Goal: Complete application form: Complete application form

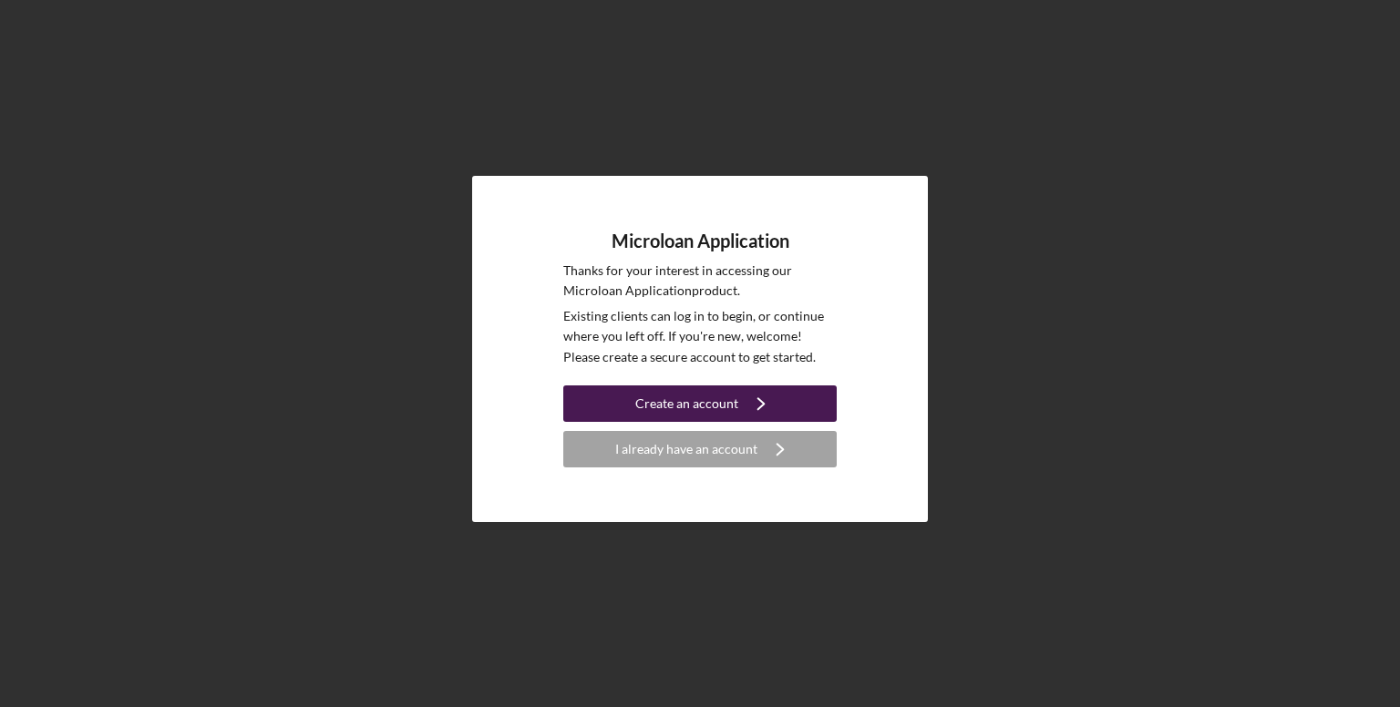
click at [685, 398] on div "Create an account" at bounding box center [686, 404] width 103 height 36
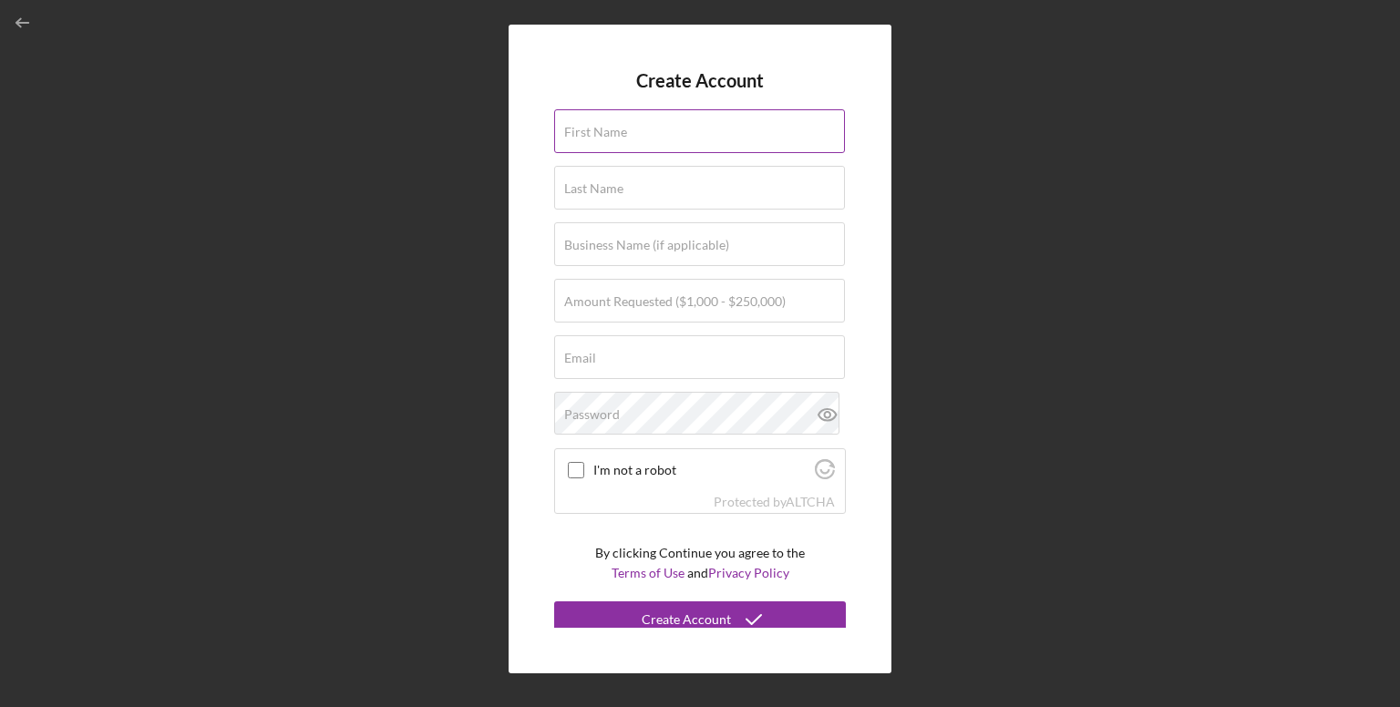
click at [657, 136] on input "First Name" at bounding box center [699, 131] width 291 height 44
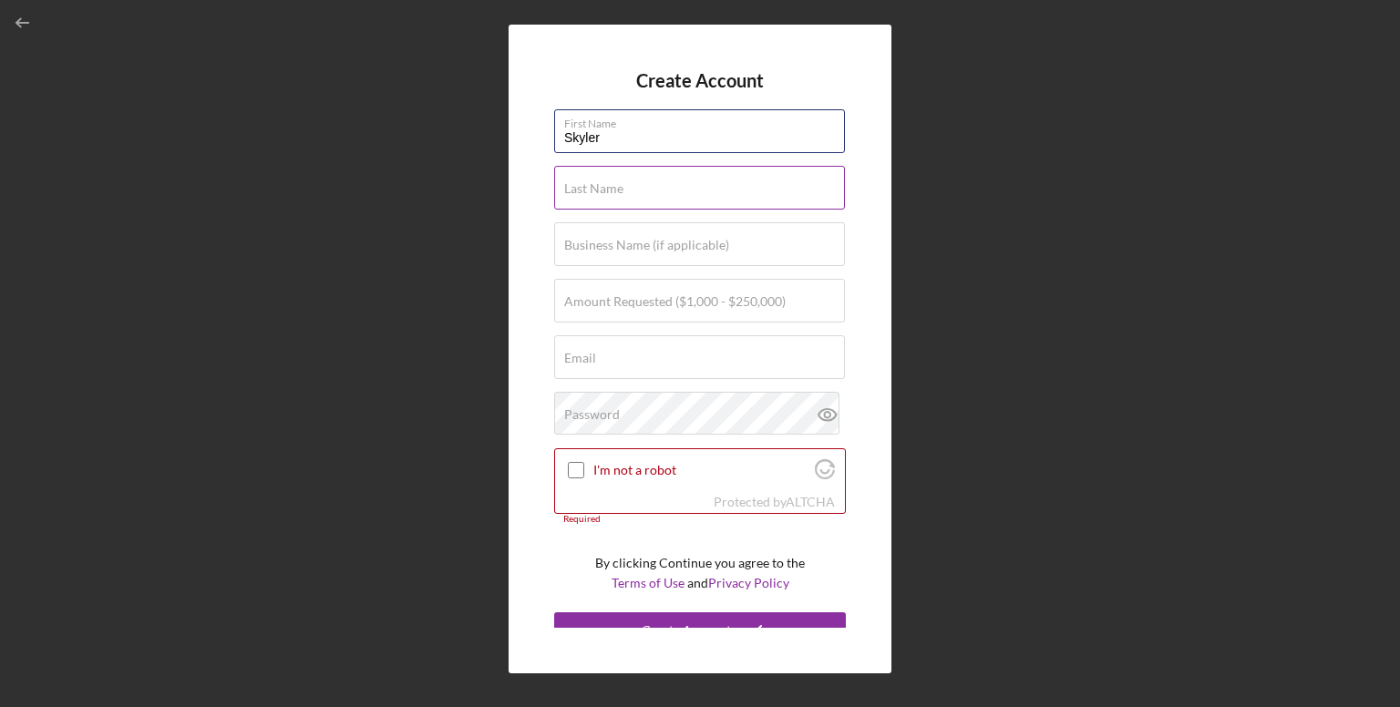
type input "Skyler"
click at [638, 198] on input "Last Name" at bounding box center [699, 188] width 291 height 44
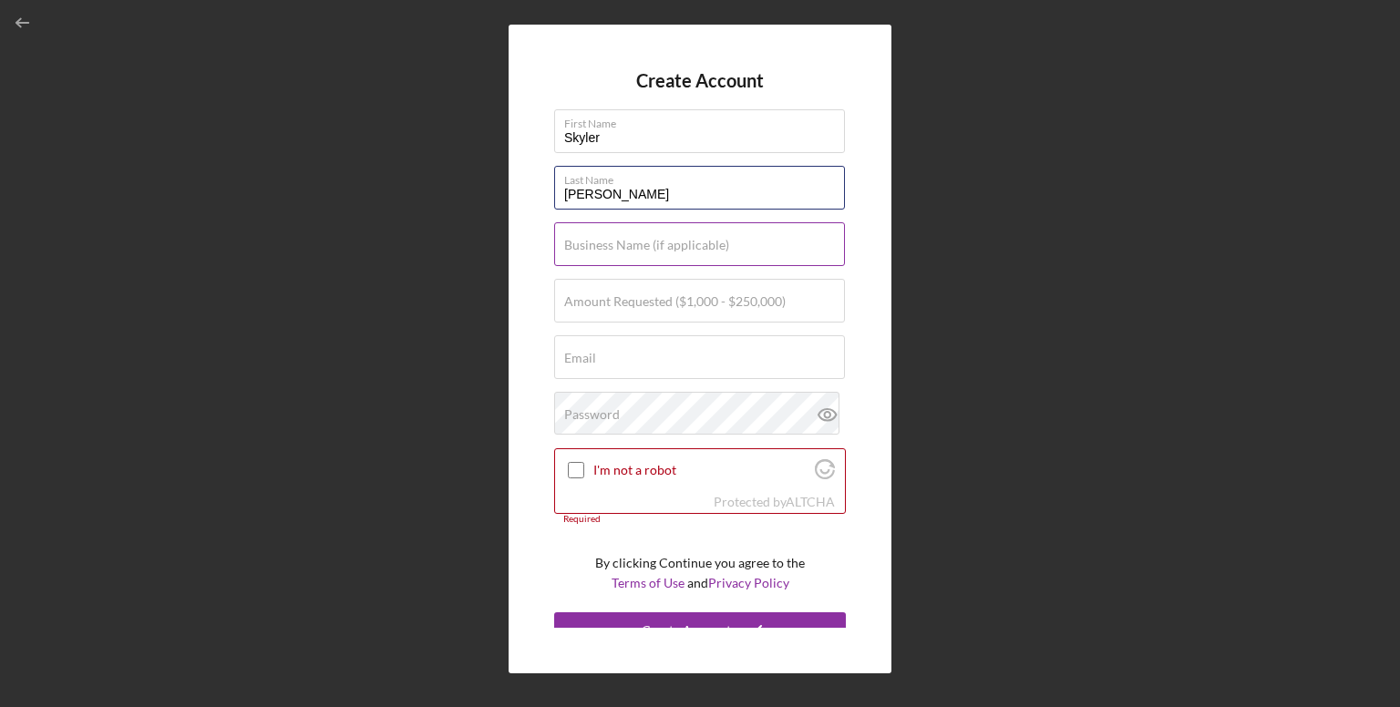
type input "[PERSON_NAME]"
click at [635, 248] on label "Business Name (if applicable)" at bounding box center [646, 245] width 165 height 15
click at [635, 248] on input "Business Name (if applicable)" at bounding box center [699, 244] width 291 height 44
type input "Multiplayer: Gaming Lounge"
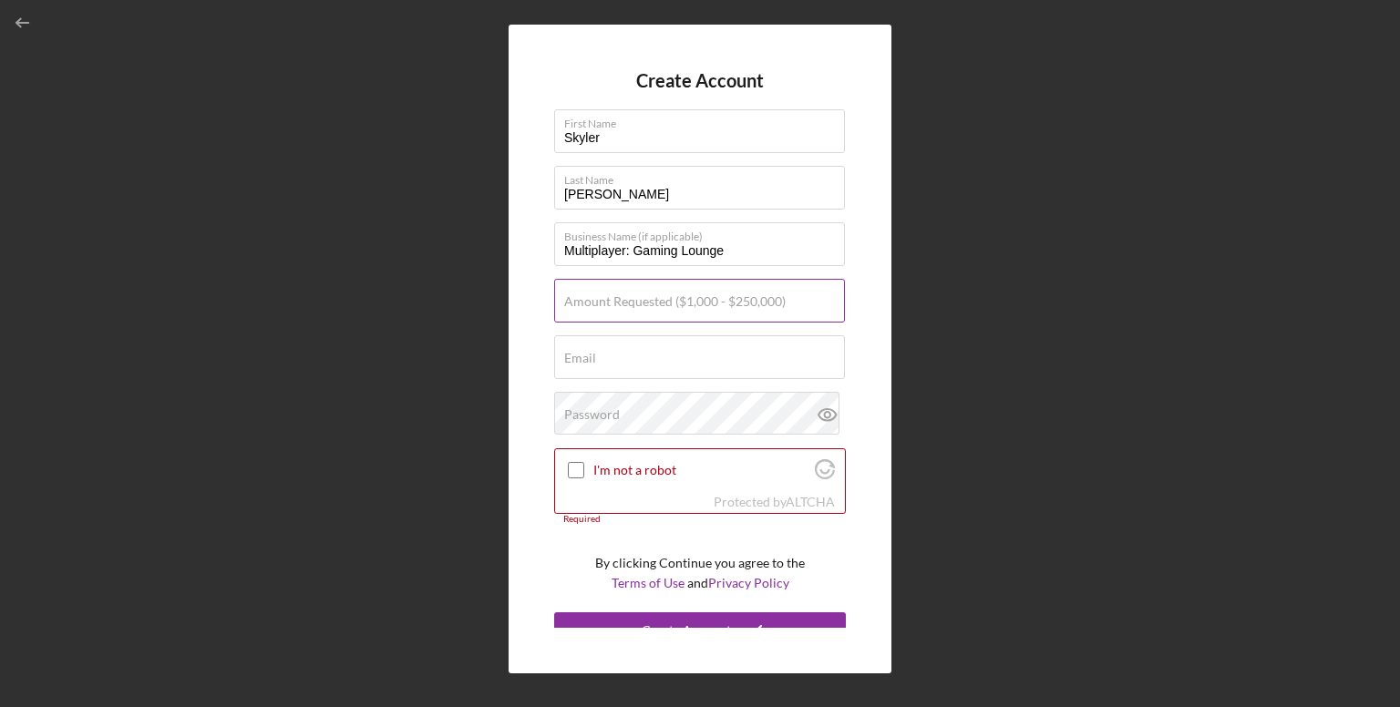
click at [667, 307] on label "Amount Requested ($1,000 - $250,000)" at bounding box center [675, 301] width 222 height 15
click at [667, 307] on input "Amount Requested ($1,000 - $250,000)" at bounding box center [699, 301] width 291 height 44
type input "$35,000"
click at [625, 351] on div "Email Required" at bounding box center [700, 358] width 292 height 46
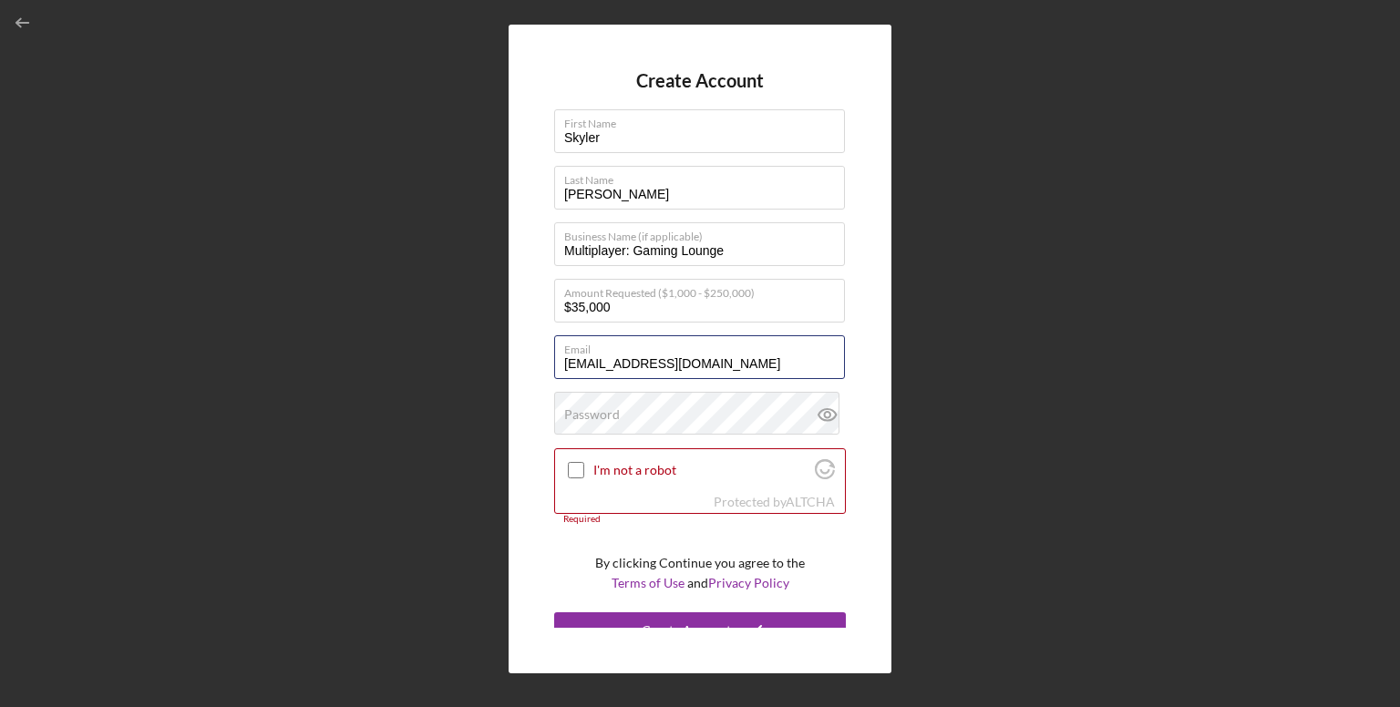
type input "[EMAIL_ADDRESS][DOMAIN_NAME]"
click at [624, 403] on div "Password" at bounding box center [700, 415] width 292 height 46
click at [831, 408] on icon at bounding box center [828, 415] width 46 height 46
click at [830, 408] on icon at bounding box center [828, 415] width 46 height 46
click at [575, 464] on input "I'm not a robot" at bounding box center [576, 470] width 16 height 16
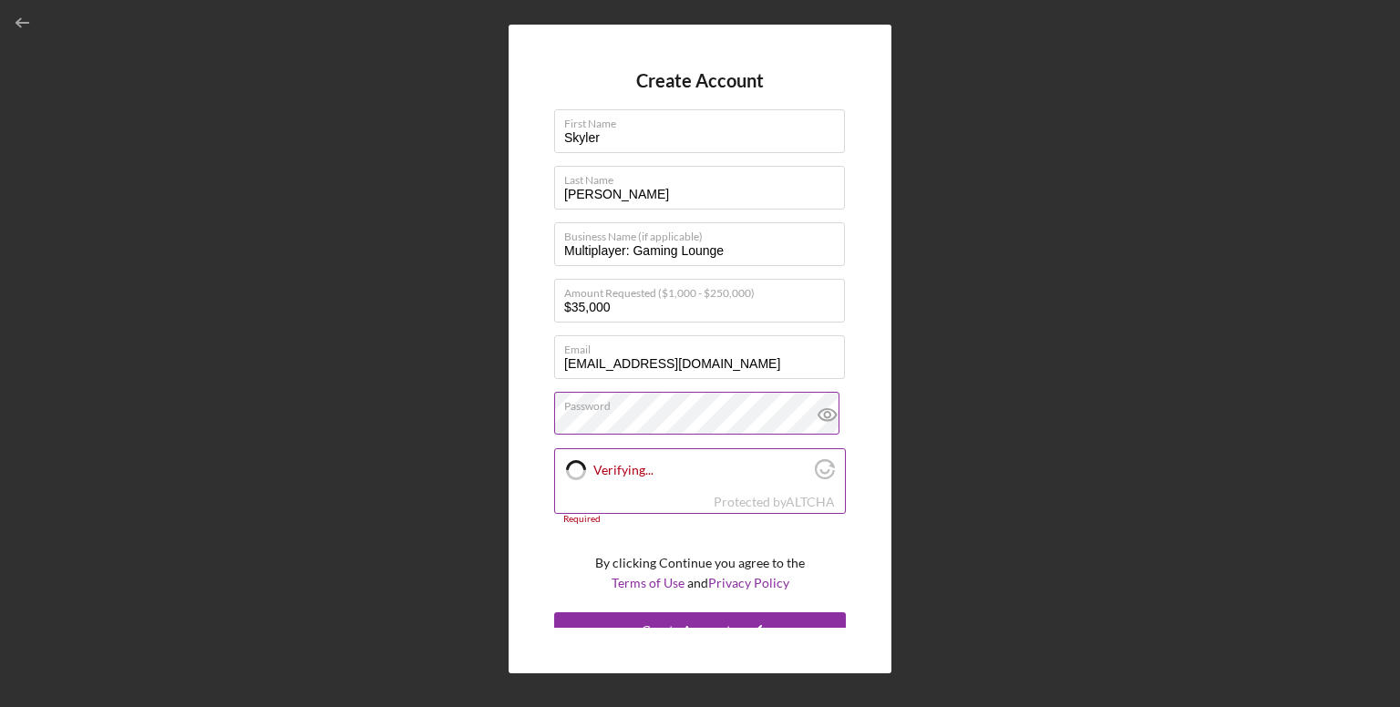
checkbox input "true"
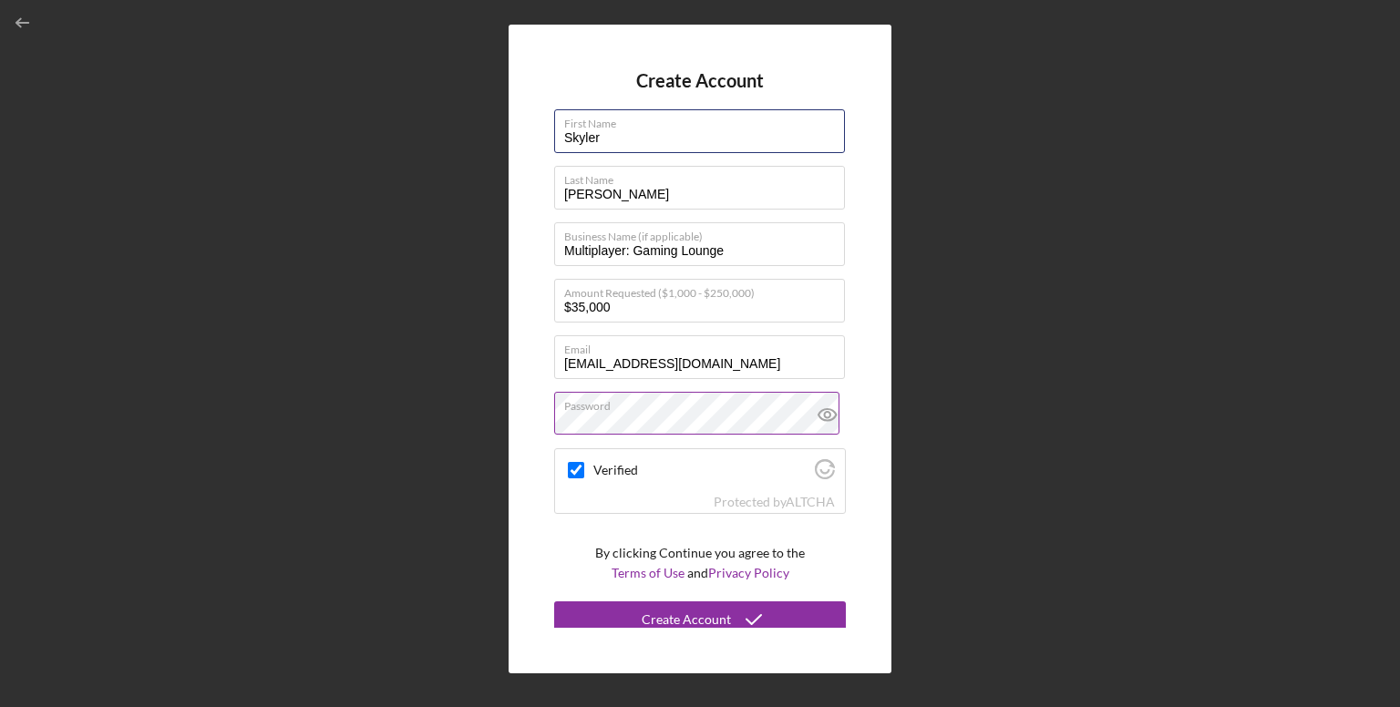
drag, startPoint x: 624, startPoint y: 143, endPoint x: 516, endPoint y: 154, distance: 109.0
drag, startPoint x: 516, startPoint y: 154, endPoint x: 631, endPoint y: 136, distance: 116.3
click at [631, 136] on input "Skyler" at bounding box center [699, 131] width 291 height 44
drag, startPoint x: 631, startPoint y: 136, endPoint x: 479, endPoint y: 151, distance: 153.0
click at [479, 151] on div "Create Account First Name [PERSON_NAME] Last Name [PERSON_NAME] Business Name (…" at bounding box center [700, 349] width 1382 height 698
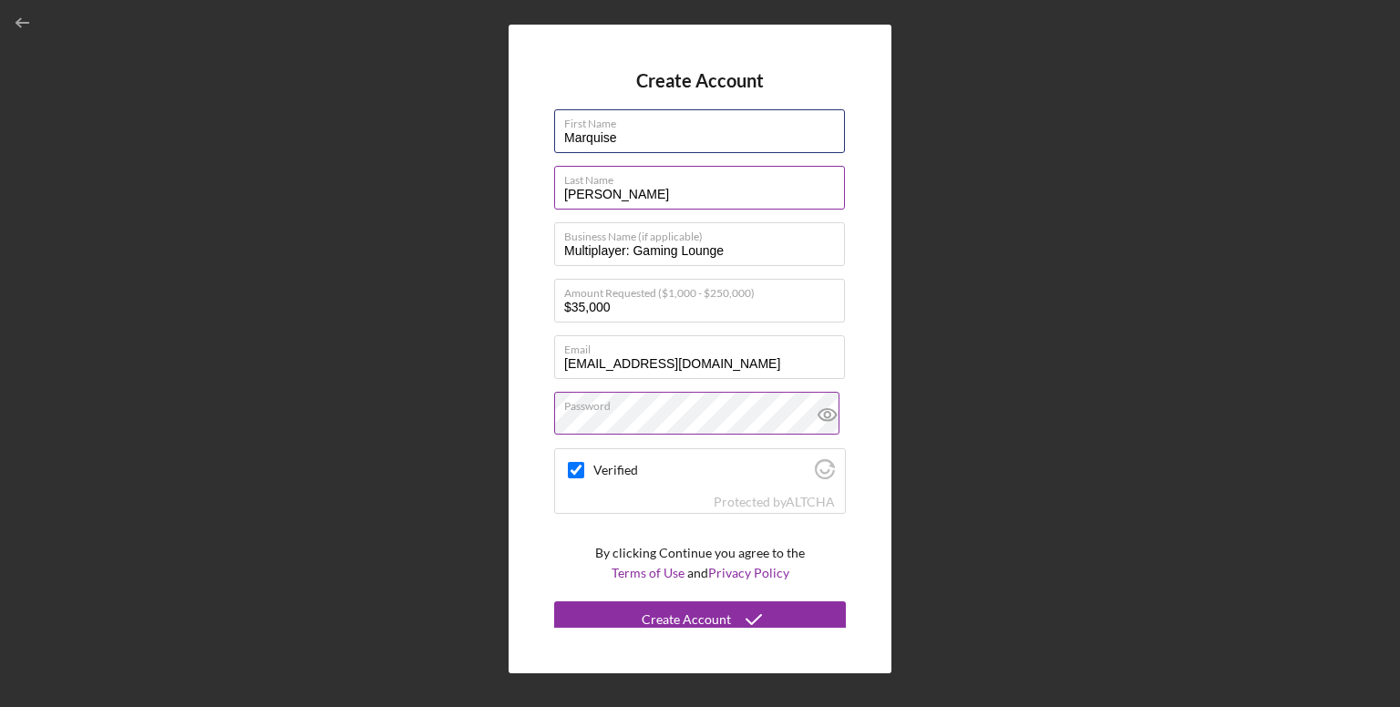
type input "Marquise"
click at [616, 197] on input "[PERSON_NAME]" at bounding box center [699, 188] width 291 height 44
type input "F"
type input "[PERSON_NAME]"
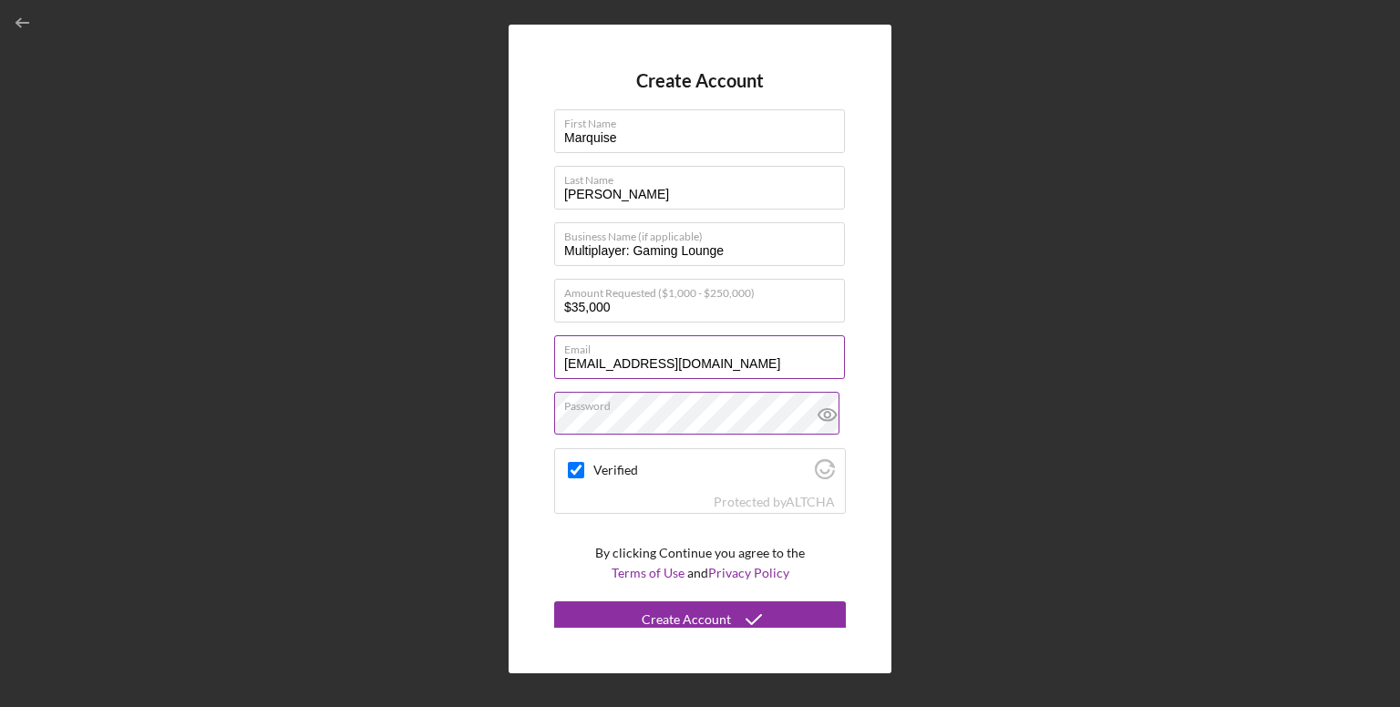
click at [691, 366] on input "[EMAIL_ADDRESS][DOMAIN_NAME]" at bounding box center [699, 357] width 291 height 44
click at [831, 409] on icon at bounding box center [828, 415] width 46 height 46
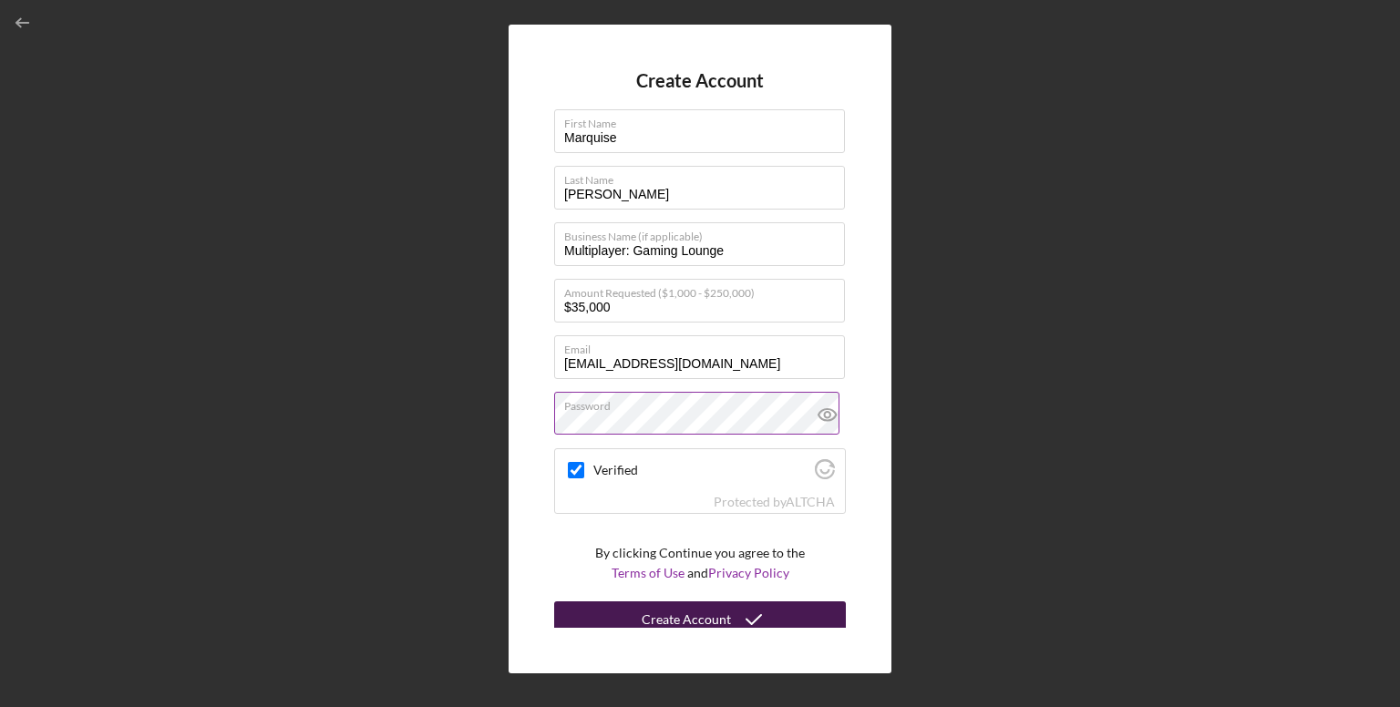
click at [688, 604] on div "Create Account" at bounding box center [686, 620] width 89 height 36
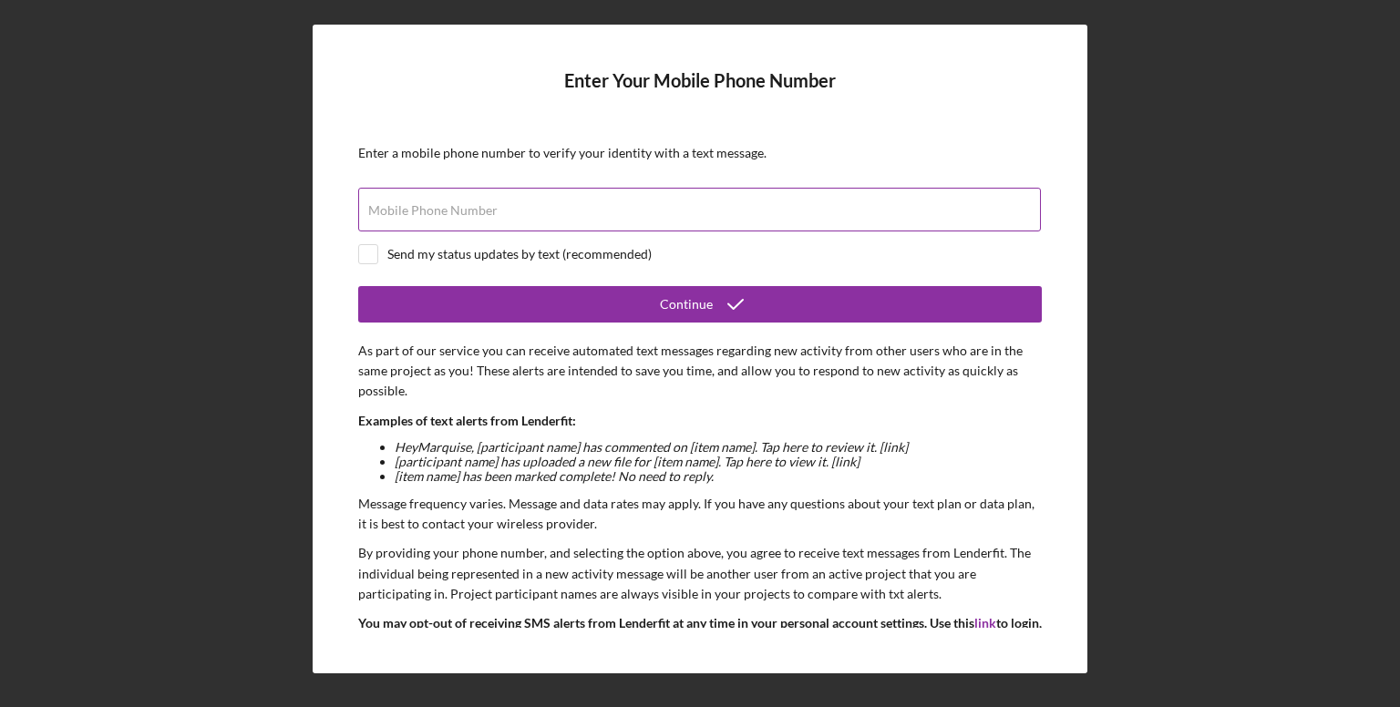
click at [467, 210] on label "Mobile Phone Number" at bounding box center [432, 210] width 129 height 15
click at [467, 210] on input "Mobile Phone Number" at bounding box center [699, 210] width 683 height 44
type input "[PHONE_NUMBER]"
click at [367, 252] on input "checkbox" at bounding box center [368, 254] width 18 height 18
checkbox input "true"
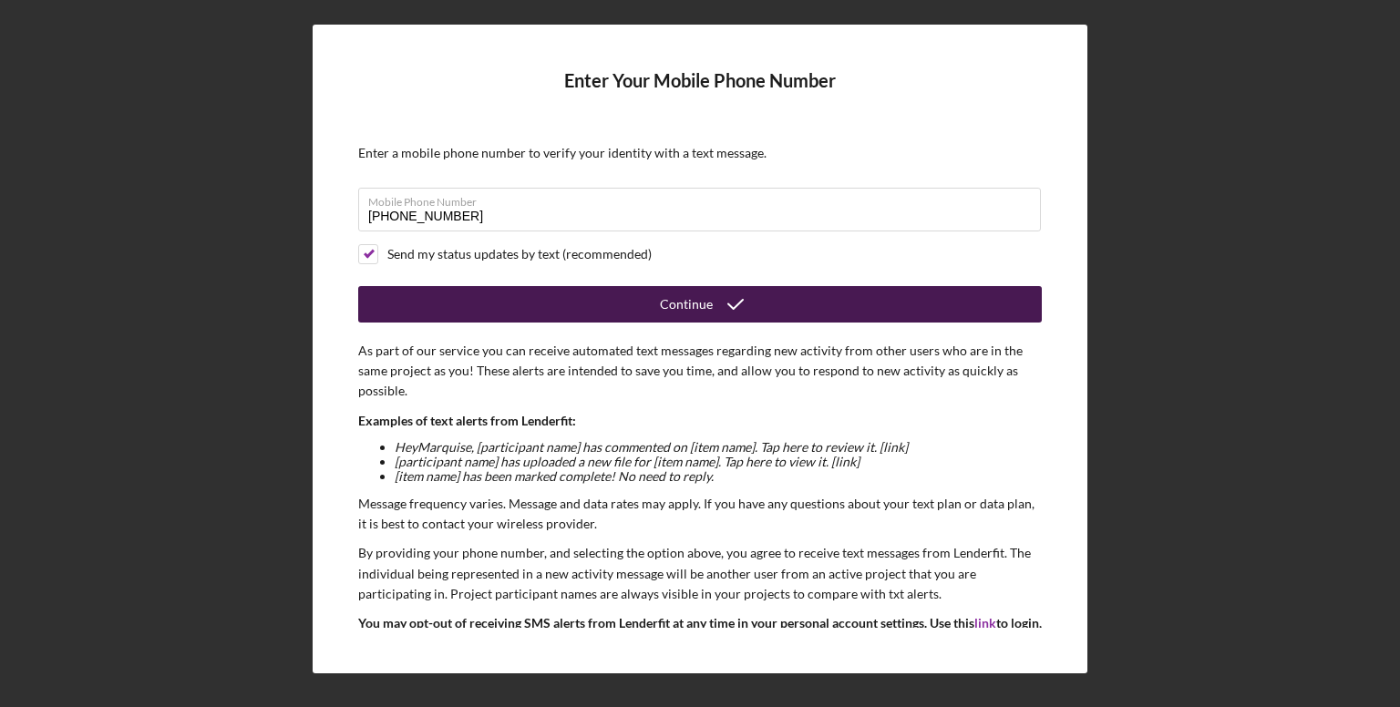
click at [713, 297] on icon "submit" at bounding box center [736, 305] width 46 height 46
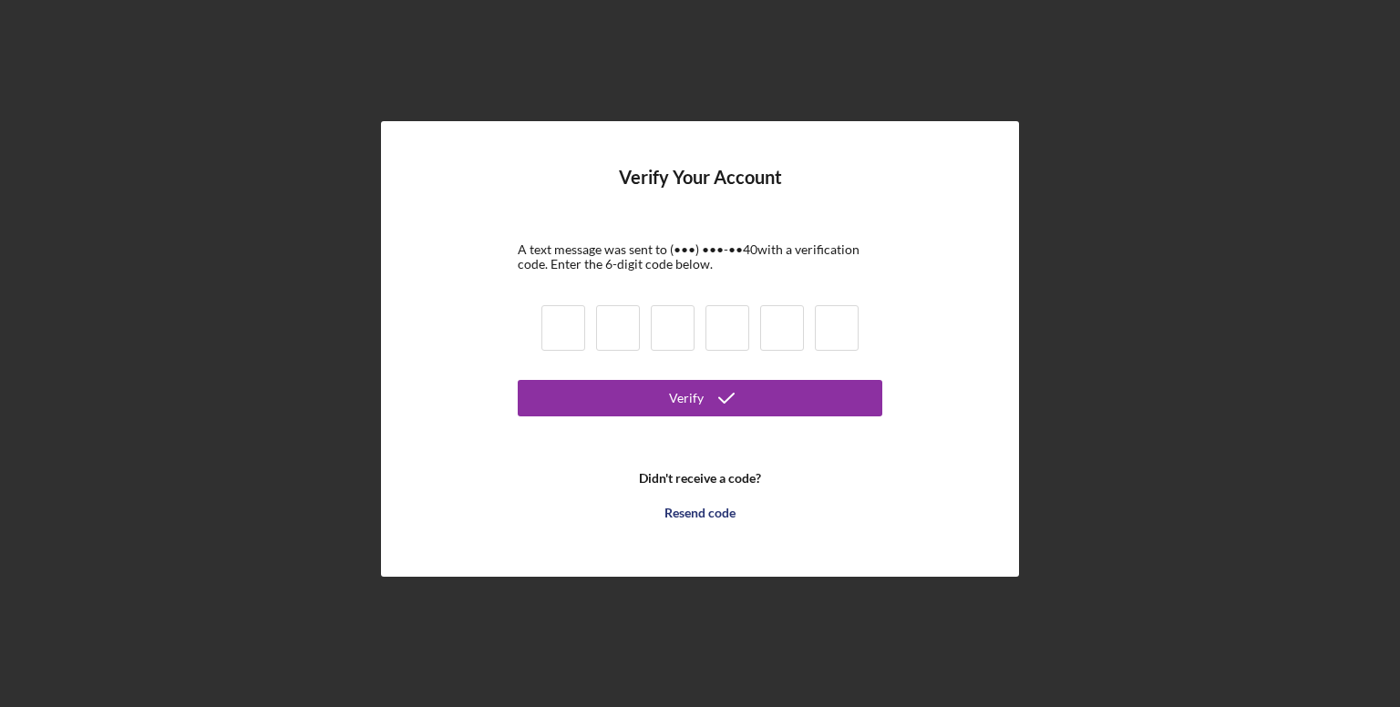
click at [572, 330] on input at bounding box center [563, 328] width 44 height 46
type input "3"
type input "4"
type input "7"
type input "1"
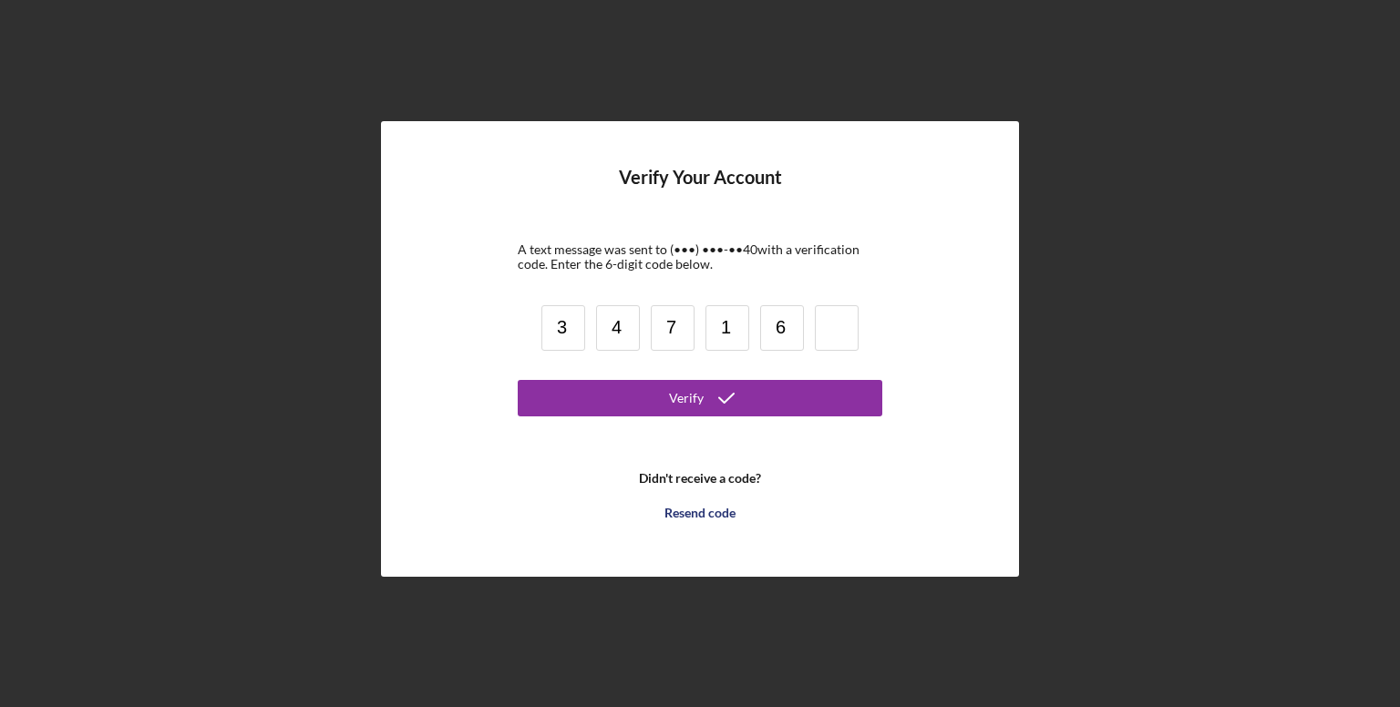
type input "6"
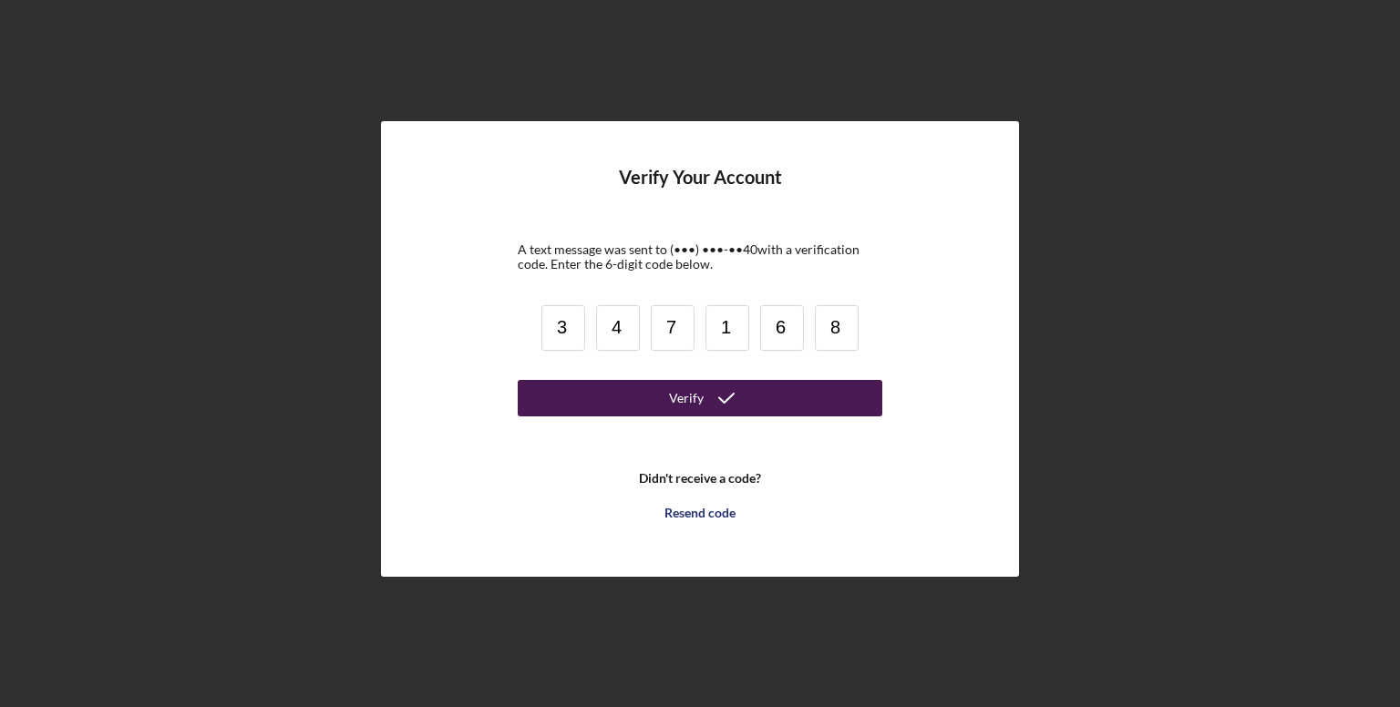
type input "8"
click at [718, 400] on icon "submit" at bounding box center [727, 399] width 46 height 46
